Goal: Information Seeking & Learning: Compare options

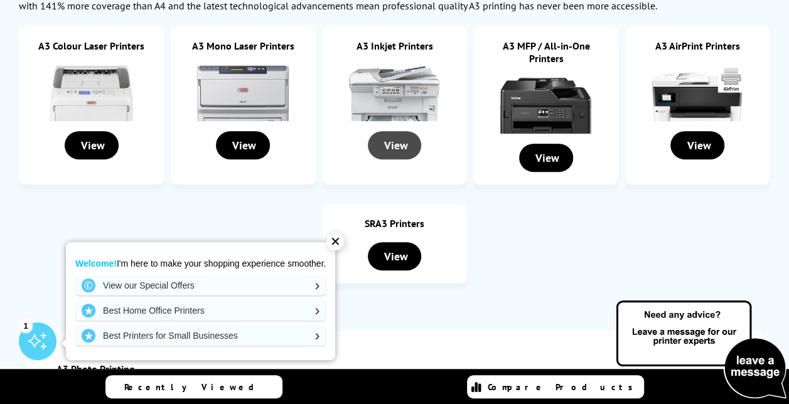
click at [397, 137] on div "View" at bounding box center [395, 145] width 54 height 28
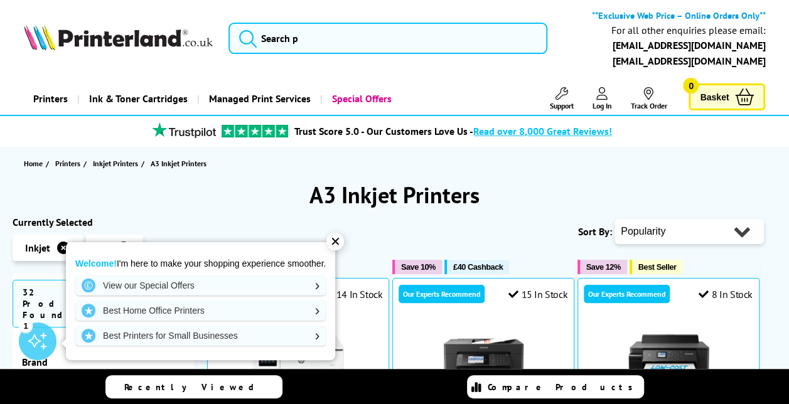
click at [336, 238] on div "✕" at bounding box center [335, 242] width 18 height 18
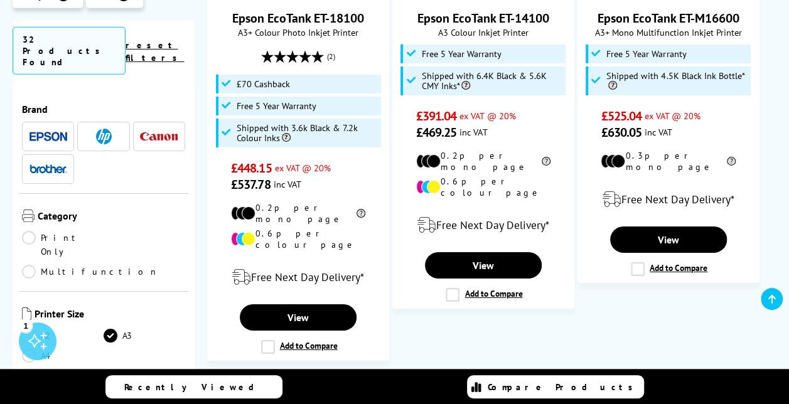
scroll to position [1999, 0]
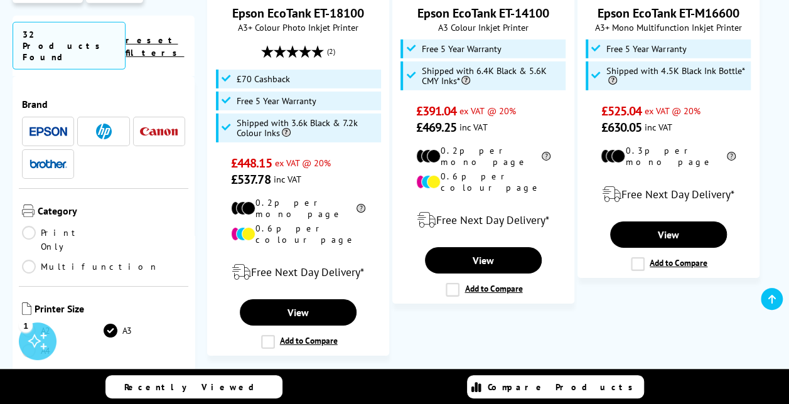
click at [538, 383] on span "Next" at bounding box center [544, 391] width 26 height 16
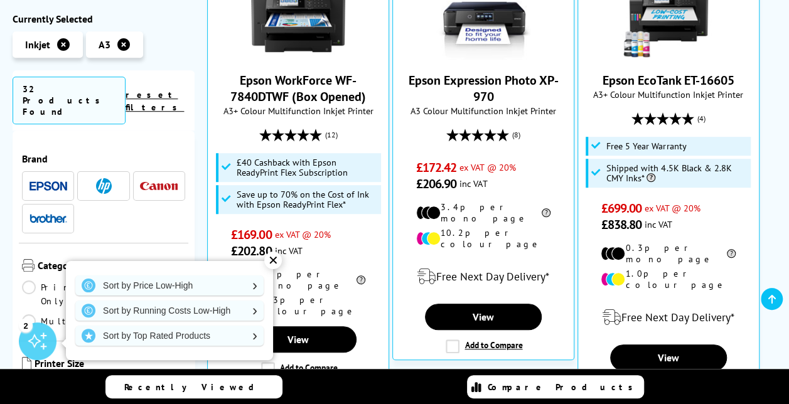
scroll to position [368, 0]
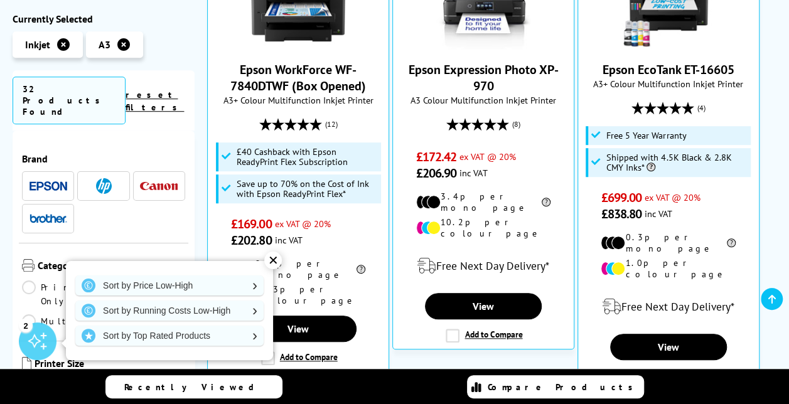
click at [274, 259] on div "✕" at bounding box center [273, 261] width 18 height 18
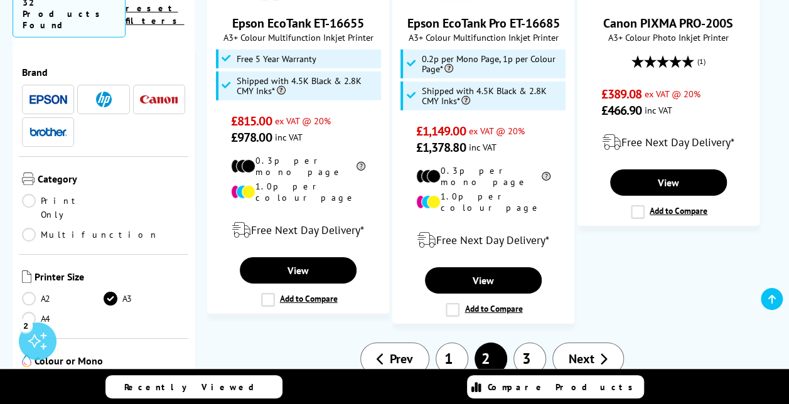
scroll to position [1911, 0]
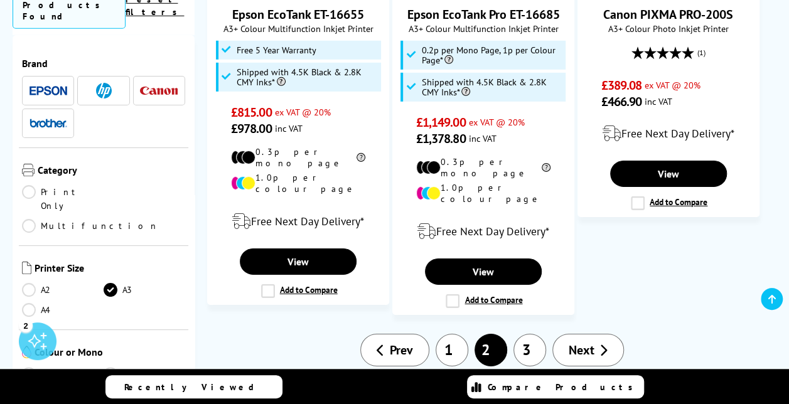
click at [591, 342] on span "Next" at bounding box center [582, 350] width 26 height 16
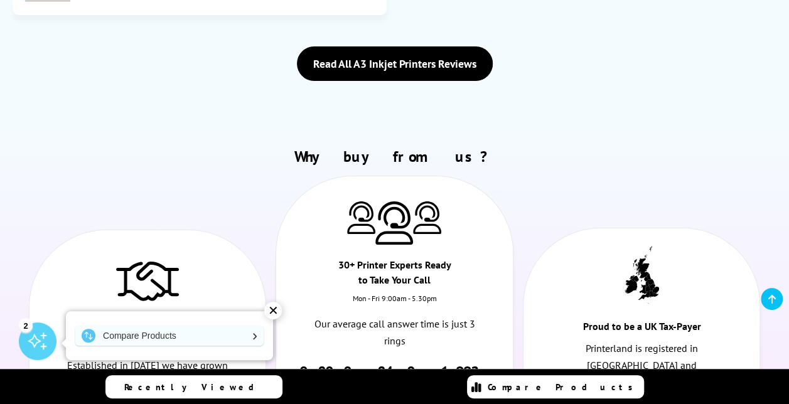
scroll to position [2401, 0]
